Goal: Transaction & Acquisition: Subscribe to service/newsletter

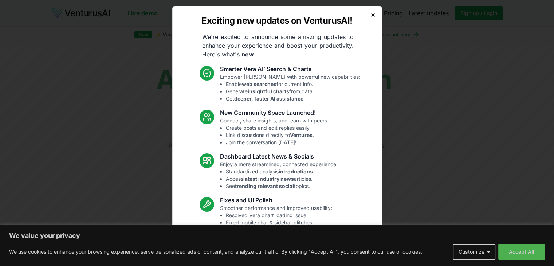
click at [370, 13] on icon "button" at bounding box center [373, 15] width 6 height 6
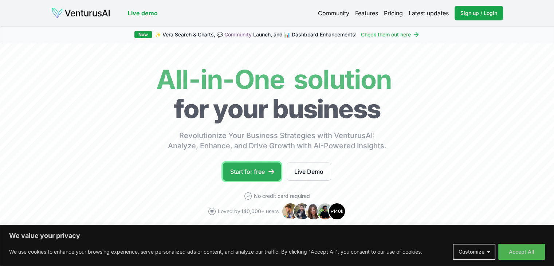
click at [250, 168] on link "Start for free" at bounding box center [252, 171] width 58 height 18
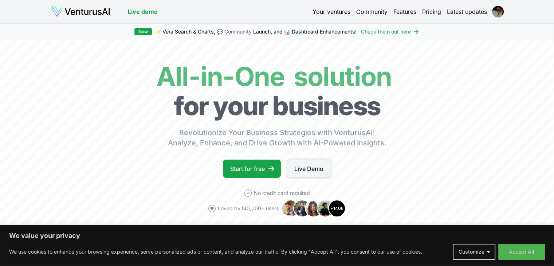
click at [314, 169] on link "Live Demo" at bounding box center [308, 168] width 44 height 18
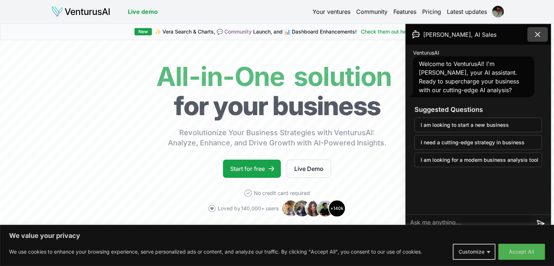
click at [534, 30] on icon at bounding box center [537, 34] width 9 height 9
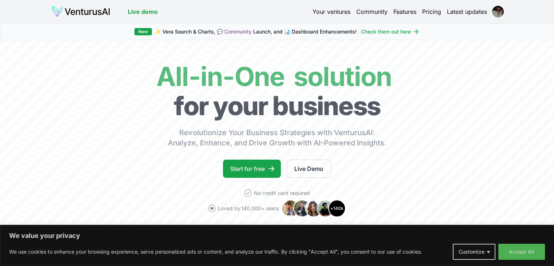
click at [336, 18] on div "Live demo Your ventures Community Features Pricing Latest updates Live demo" at bounding box center [277, 11] width 510 height 23
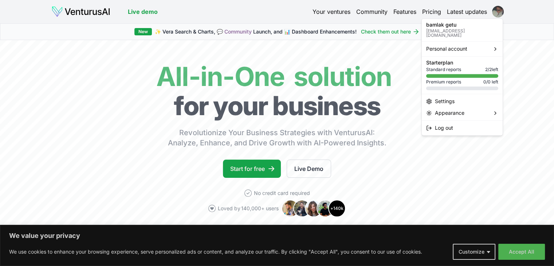
click at [496, 13] on html "We value your privacy We use cookies to enhance your browsing experience, serve…" at bounding box center [277, 133] width 554 height 266
click at [392, 50] on html "We value your privacy We use cookies to enhance your browsing experience, serve…" at bounding box center [277, 133] width 554 height 266
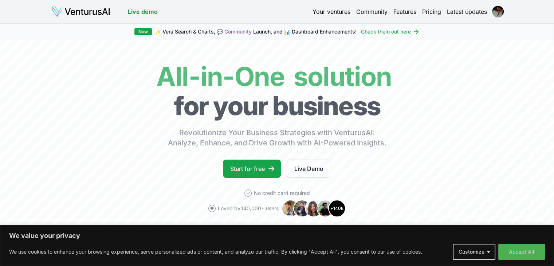
click at [336, 10] on link "Your ventures" at bounding box center [331, 11] width 38 height 9
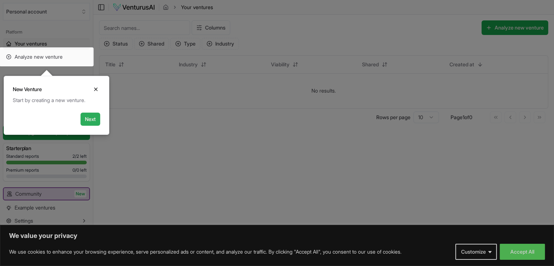
click at [90, 116] on button "Next" at bounding box center [90, 118] width 20 height 13
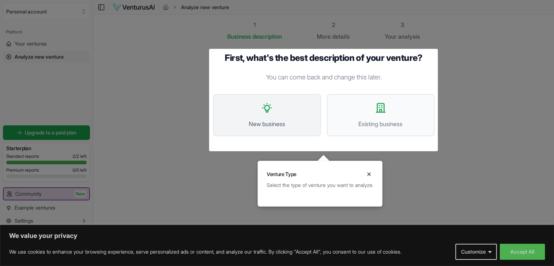
click at [267, 118] on button "New business" at bounding box center [267, 115] width 108 height 42
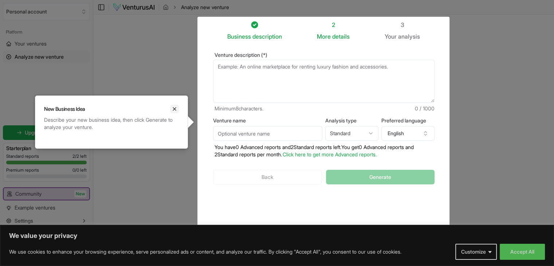
click at [176, 107] on icon "Close" at bounding box center [174, 109] width 6 height 6
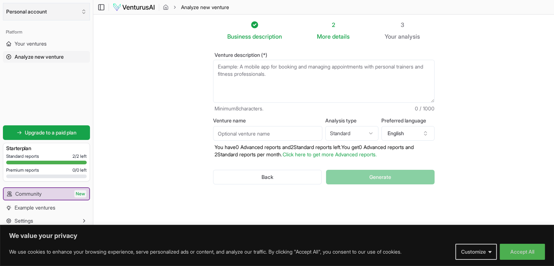
click at [85, 6] on button "Personal account" at bounding box center [46, 11] width 87 height 17
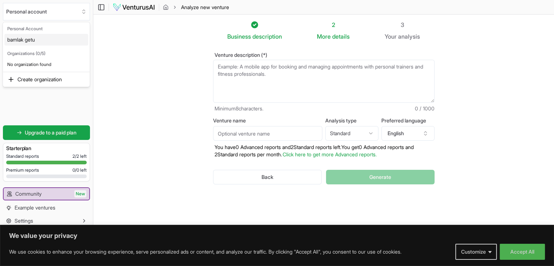
click at [72, 40] on div "bamlak getu" at bounding box center [46, 40] width 84 height 12
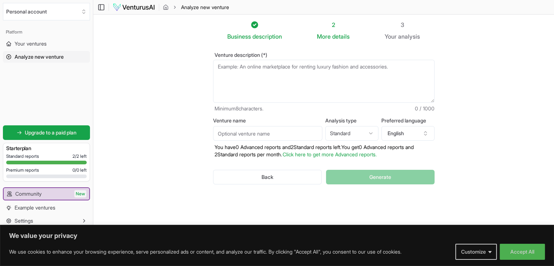
click at [256, 70] on textarea "Venture description (*)" at bounding box center [323, 81] width 221 height 43
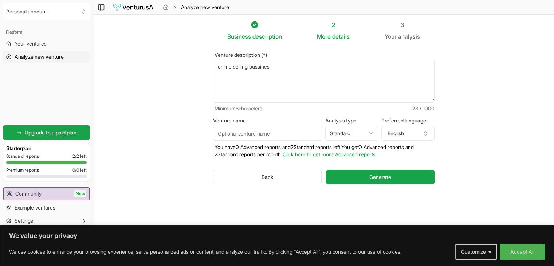
type textarea "online selling bussines"
click at [361, 172] on button "Generate" at bounding box center [380, 177] width 108 height 15
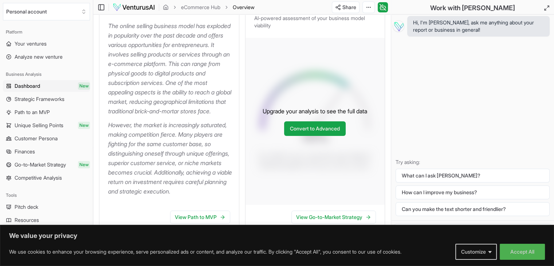
scroll to position [116, 0]
click at [329, 136] on link "Convert to Advanced" at bounding box center [315, 129] width 62 height 15
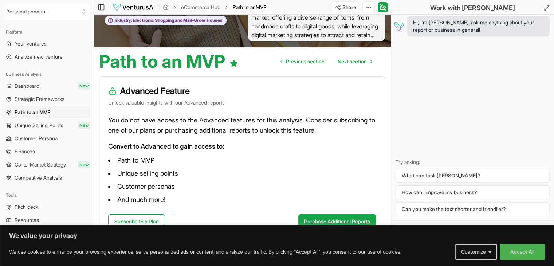
scroll to position [49, 0]
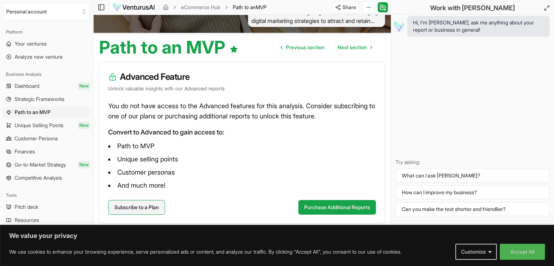
click at [146, 202] on link "Subscribe to a Plan" at bounding box center [136, 207] width 57 height 15
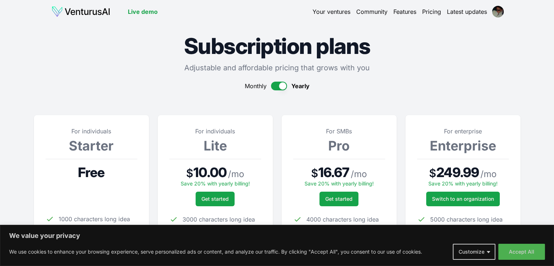
click at [117, 192] on div at bounding box center [91, 198] width 92 height 15
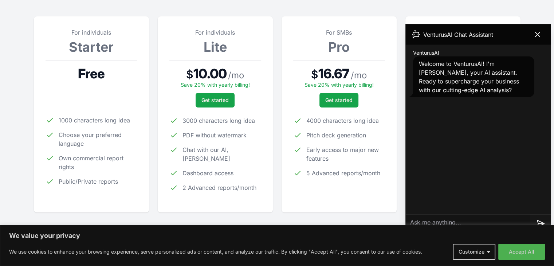
scroll to position [102, 0]
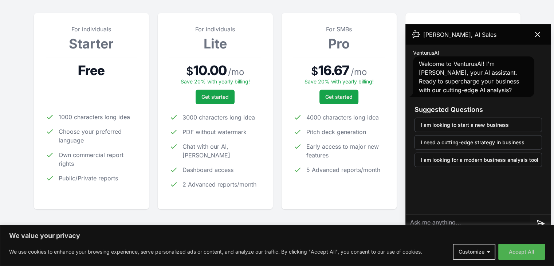
click at [85, 154] on span "Own commercial report rights" at bounding box center [98, 158] width 79 height 17
click at [111, 188] on div "For individuals Starter Free 1000 characters long idea Choose your preferred la…" at bounding box center [91, 111] width 92 height 173
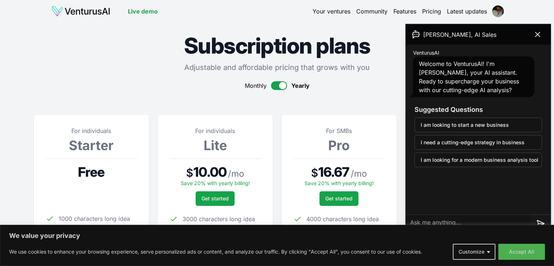
scroll to position [0, 0]
